Goal: Transaction & Acquisition: Purchase product/service

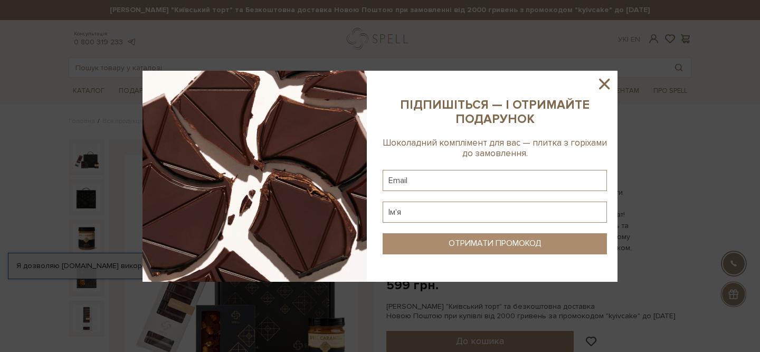
click at [607, 85] on icon at bounding box center [604, 84] width 11 height 11
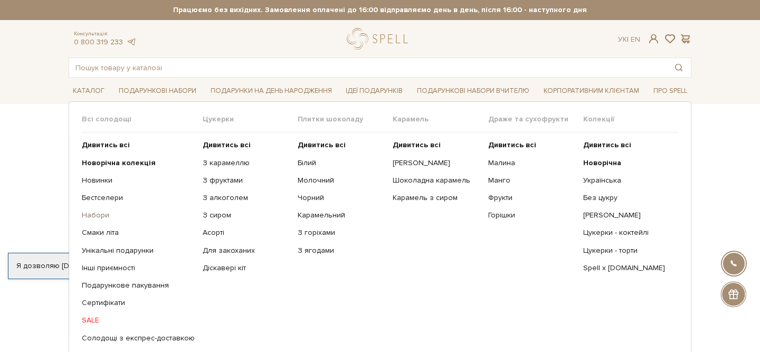
click at [93, 219] on link "Набори" at bounding box center [138, 216] width 113 height 10
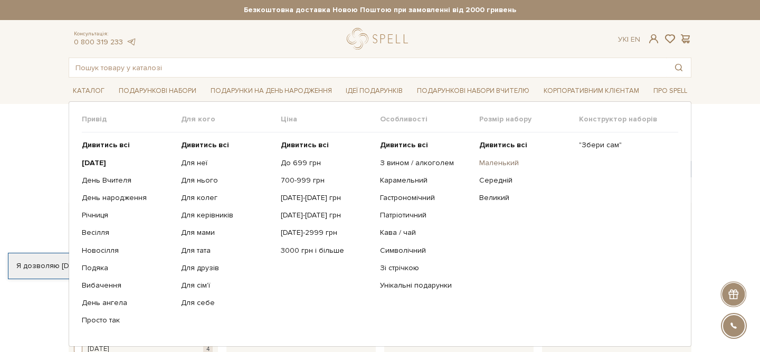
click at [500, 162] on link "Маленький" at bounding box center [524, 163] width 91 height 10
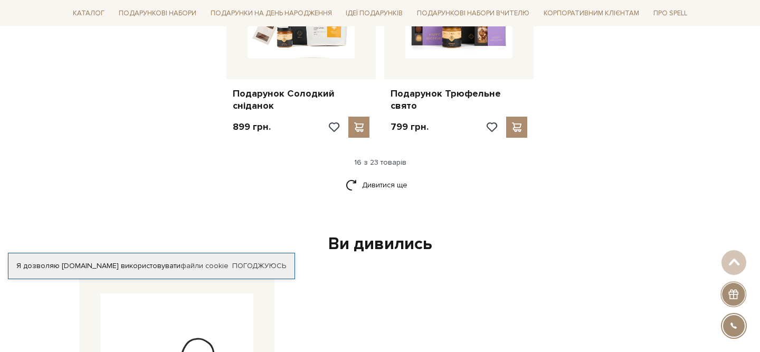
scroll to position [1399, 0]
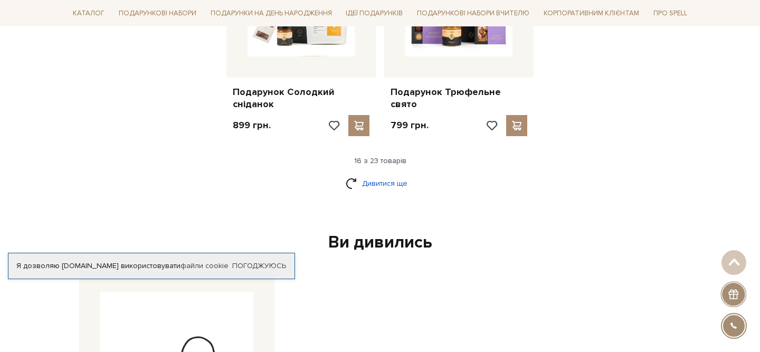
click at [390, 174] on link "Дивитися ще" at bounding box center [380, 183] width 69 height 18
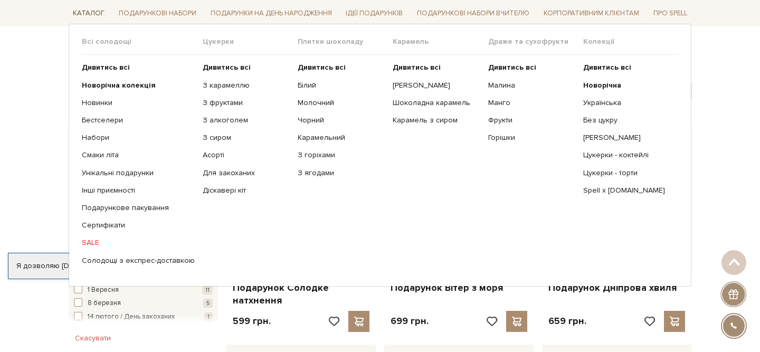
scroll to position [80, 0]
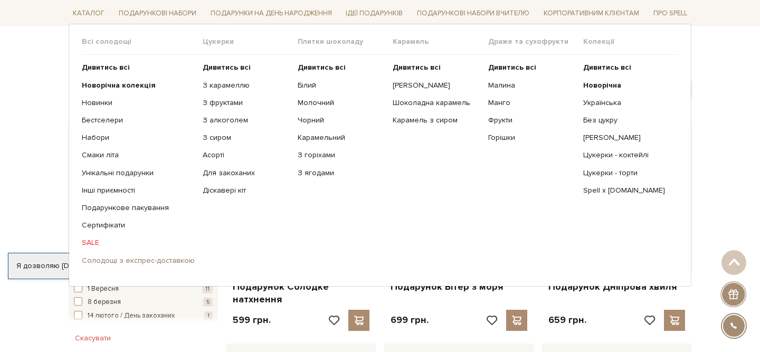
click at [98, 263] on link "Солодощі з експрес-доставкою" at bounding box center [138, 260] width 113 height 10
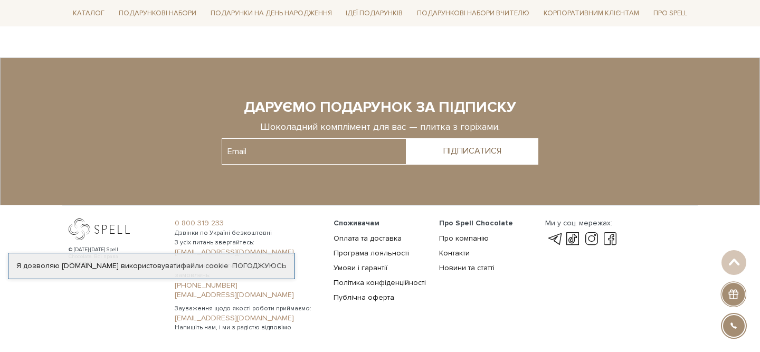
scroll to position [2048, 0]
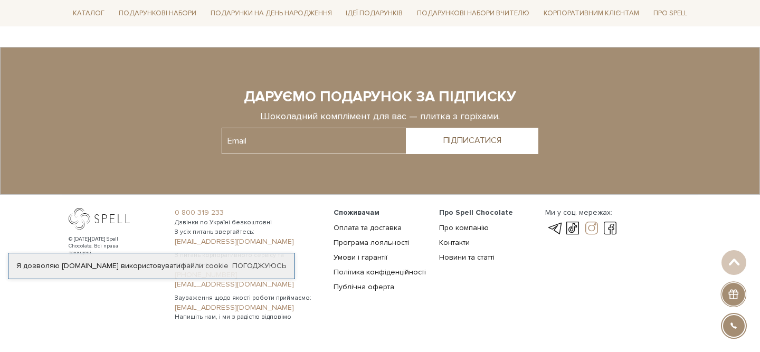
click at [591, 224] on link at bounding box center [592, 228] width 18 height 13
